Goal: Information Seeking & Learning: Learn about a topic

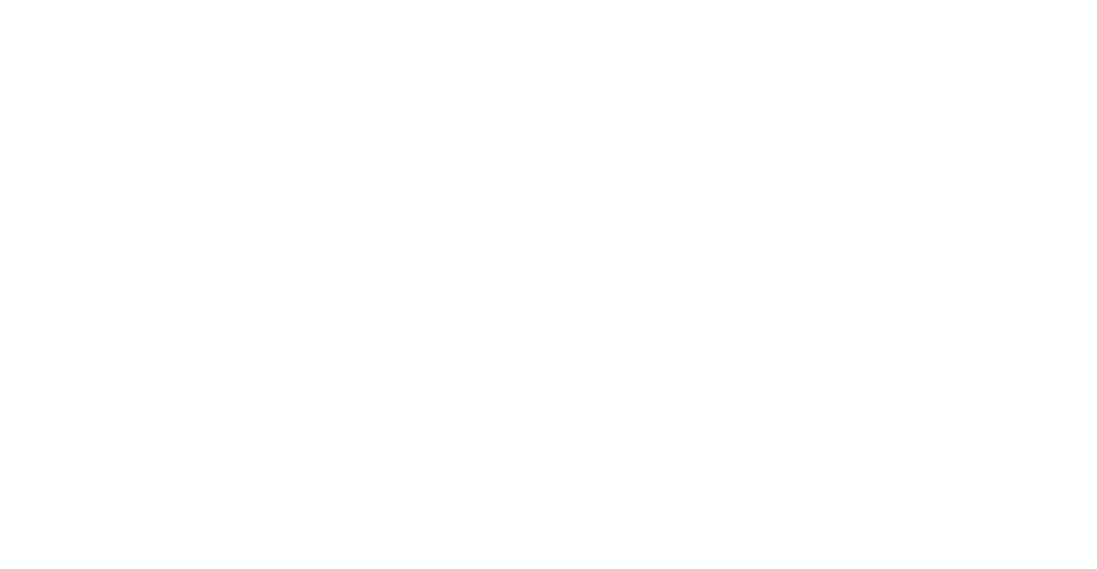
click at [41, 18] on html "O Omantel DS SN Home Documentation Analytics Code automation Design system data…" at bounding box center [548, 284] width 1097 height 569
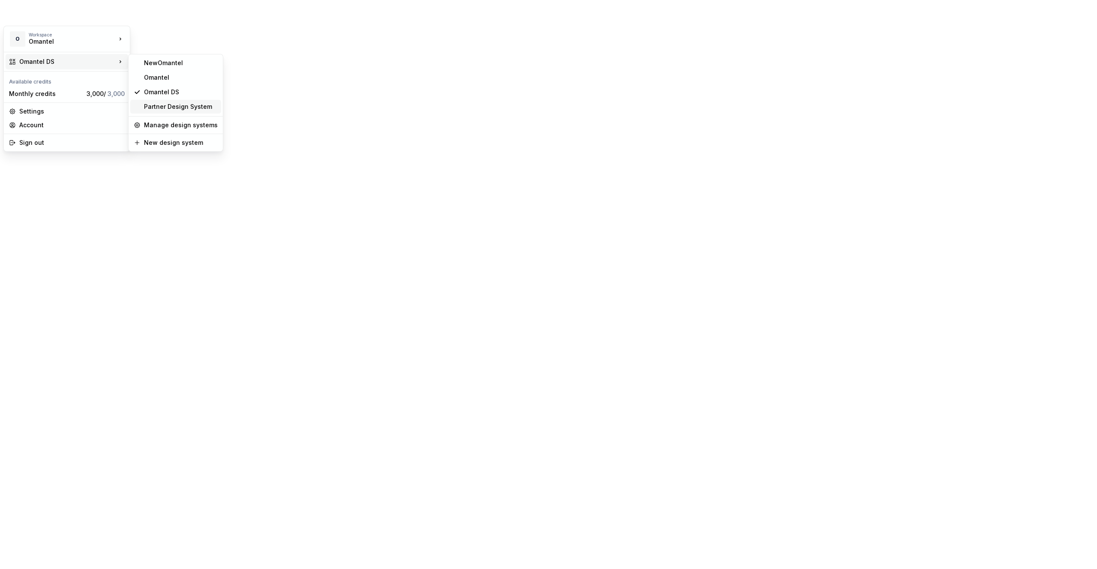
click at [180, 104] on div "Partner Design System" at bounding box center [181, 106] width 74 height 9
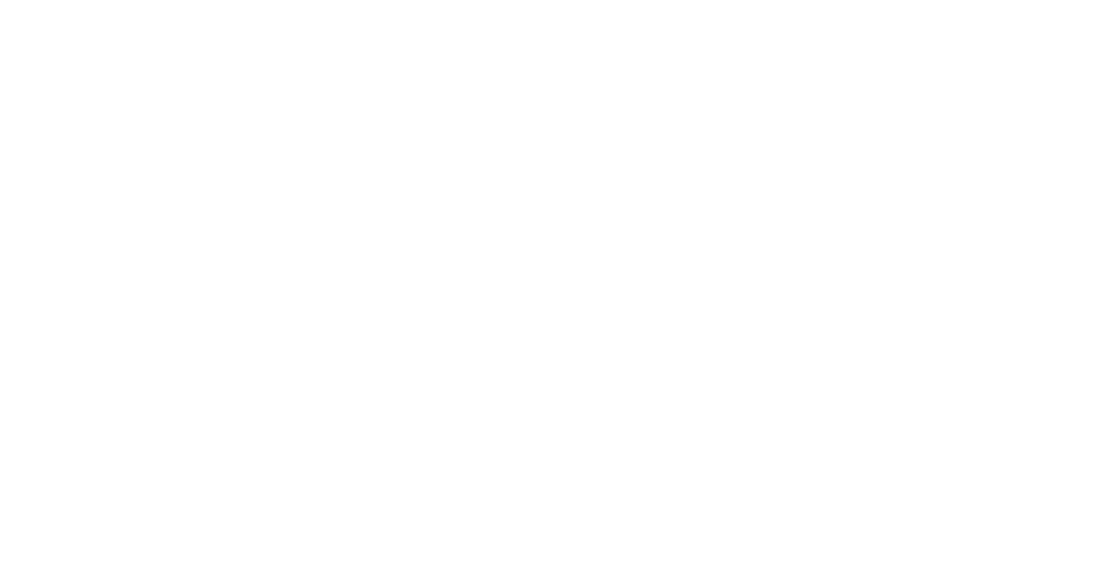
click at [56, 12] on html "O Partner Design System SN Version Current draft Home Documentation Analytics C…" at bounding box center [548, 284] width 1097 height 569
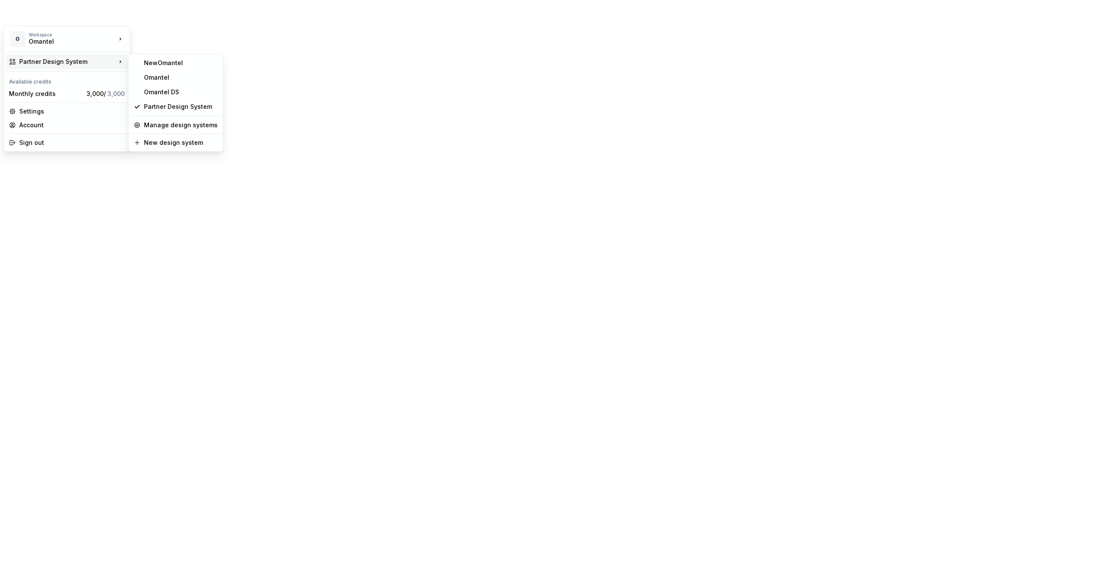
click at [81, 58] on div "Partner Design System" at bounding box center [67, 61] width 97 height 9
click at [187, 105] on div "Partner Design System" at bounding box center [181, 106] width 74 height 9
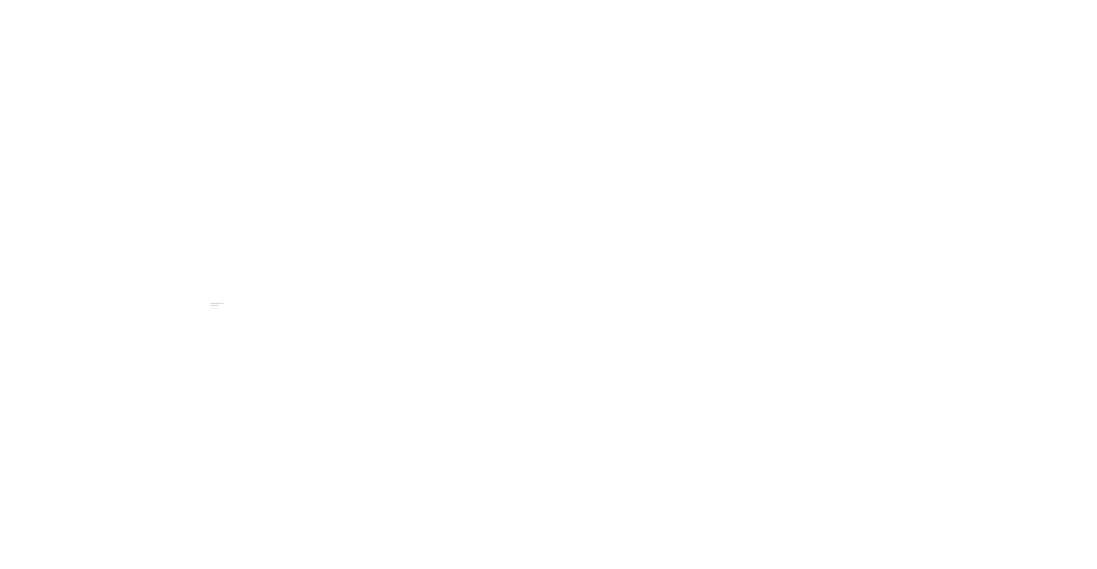
click at [874, 345] on div "Our typography scale is based on a modular scale, ensuring a harmonious relatio…" at bounding box center [575, 435] width 736 height 1407
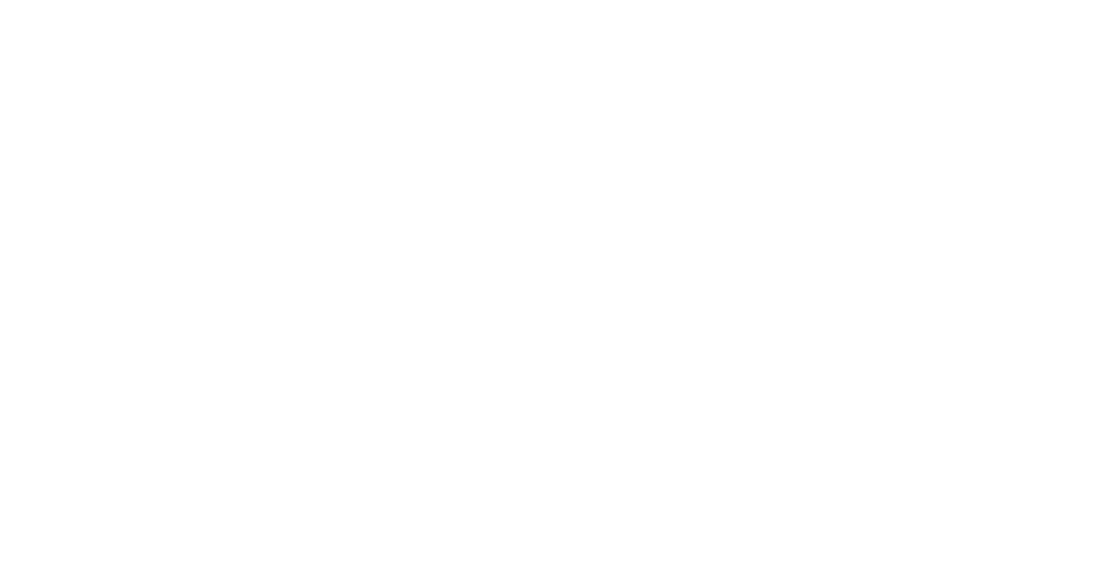
scroll to position [94, 0]
type textarea "*"
